Goal: Information Seeking & Learning: Learn about a topic

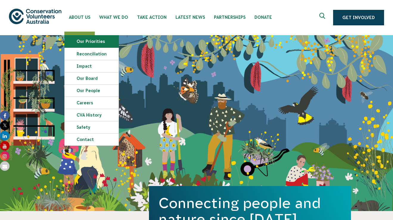
click at [88, 43] on link "Our Priorities" at bounding box center [92, 41] width 54 height 12
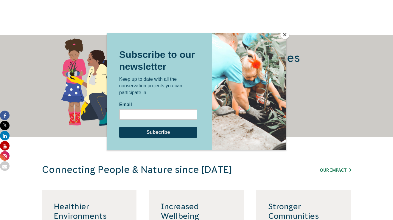
scroll to position [795, 0]
click at [284, 35] on button "Close" at bounding box center [284, 34] width 9 height 9
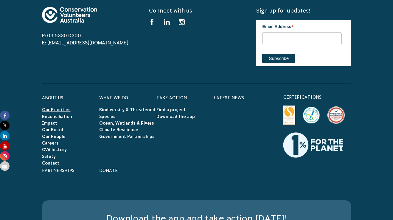
scroll to position [1707, 0]
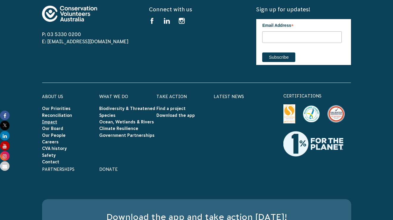
click at [54, 119] on link "Impact" at bounding box center [49, 121] width 15 height 5
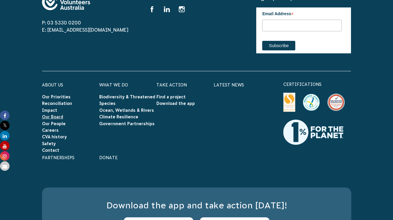
scroll to position [2392, 0]
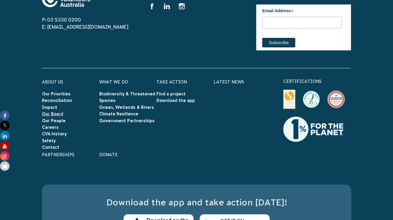
click at [57, 106] on ul "Our Priorities Reconciliation Impact Our Board Our People Careers CVA history S…" at bounding box center [70, 120] width 57 height 60
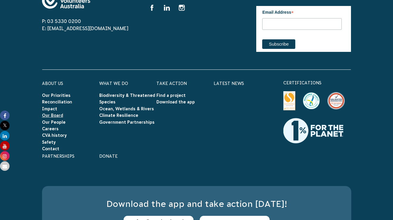
scroll to position [2391, 0]
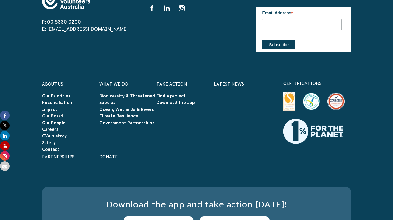
click at [57, 113] on link "Our Board" at bounding box center [52, 115] width 21 height 5
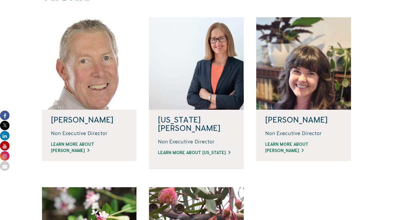
scroll to position [152, 0]
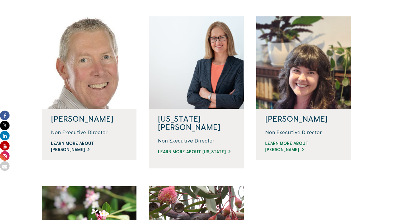
click at [72, 142] on link "LEARN MORE ABOUT DAVID" at bounding box center [89, 146] width 77 height 13
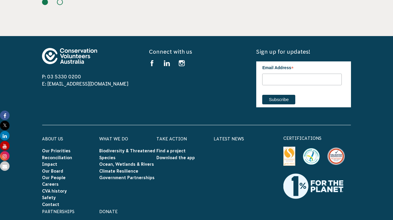
scroll to position [752, 0]
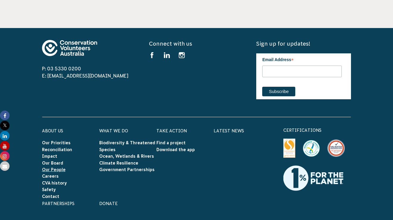
click at [58, 167] on link "Our People" at bounding box center [54, 169] width 24 height 5
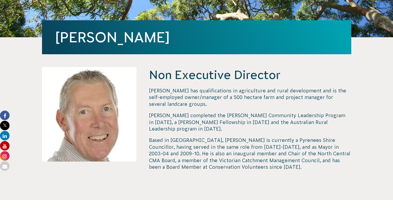
scroll to position [149, 0]
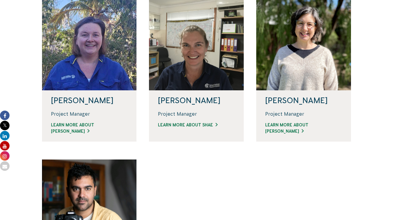
scroll to position [422, 0]
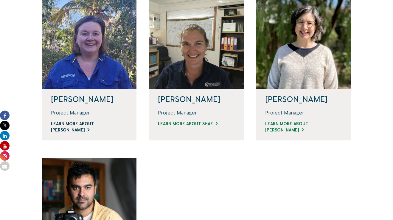
click at [99, 124] on link "Learn more about [PERSON_NAME]" at bounding box center [89, 127] width 77 height 13
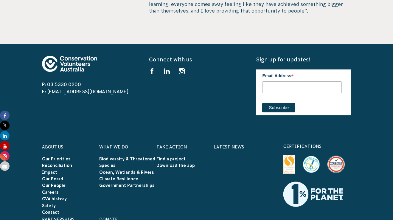
scroll to position [328, 0]
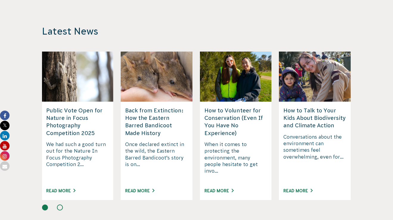
scroll to position [770, 0]
